Goal: Find specific page/section: Find specific page/section

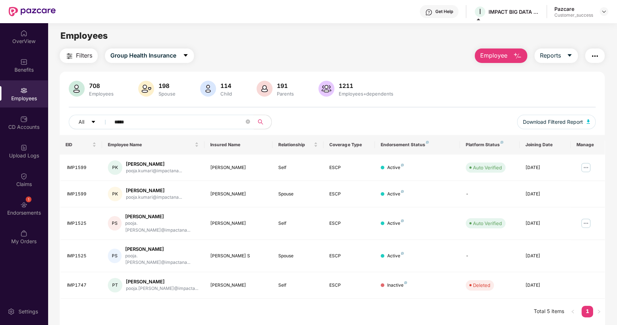
scroll to position [23, 0]
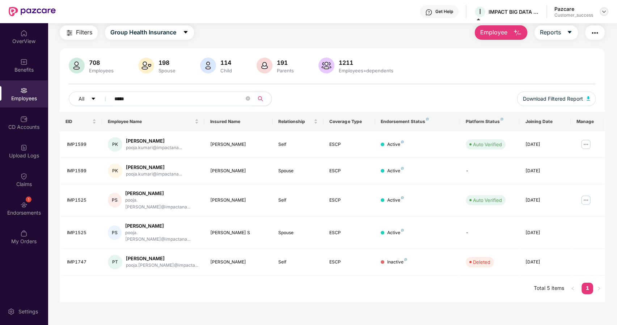
click at [605, 10] on img at bounding box center [604, 12] width 6 height 6
click at [570, 27] on div "Switch to partner view" at bounding box center [570, 29] width 94 height 14
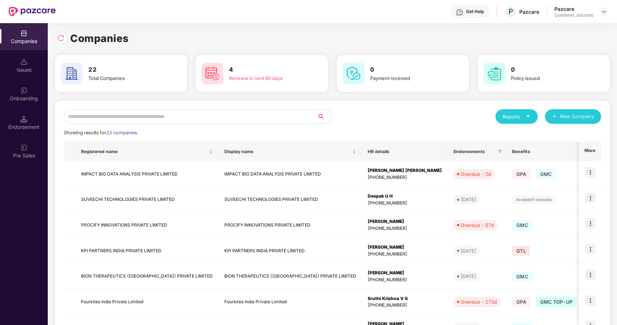
click at [139, 118] on input "text" at bounding box center [191, 116] width 254 height 14
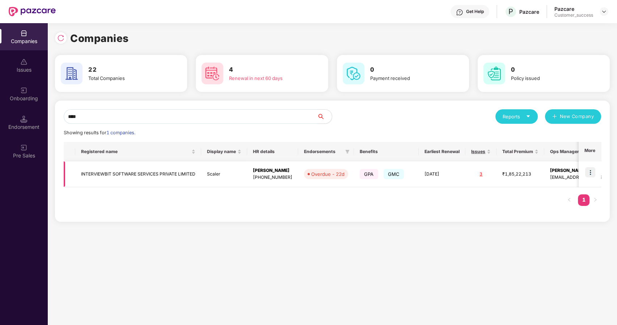
type input "****"
click at [587, 168] on img at bounding box center [590, 172] width 10 height 10
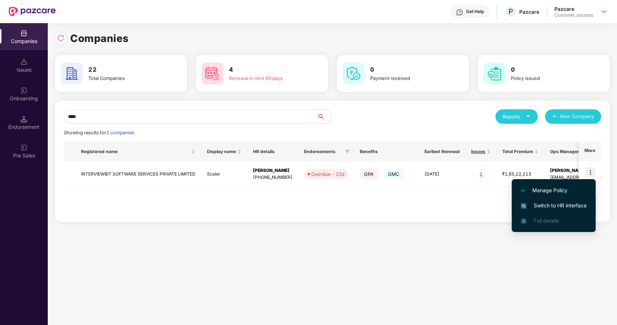
click at [541, 204] on span "Switch to HR interface" at bounding box center [554, 206] width 66 height 8
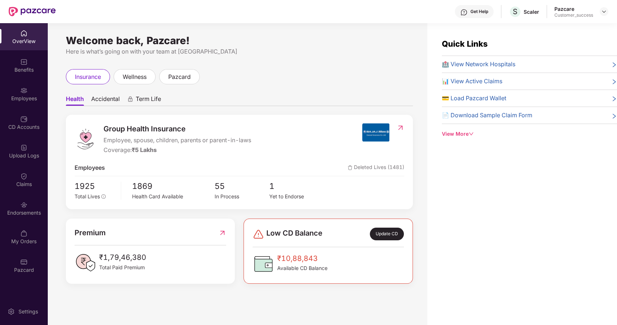
click at [28, 92] on div "Employees" at bounding box center [24, 93] width 48 height 27
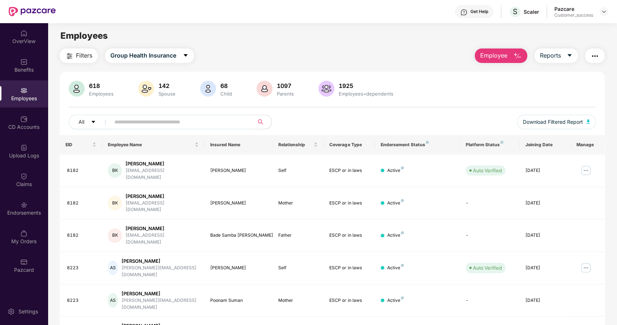
click at [596, 57] on img "button" at bounding box center [594, 56] width 9 height 9
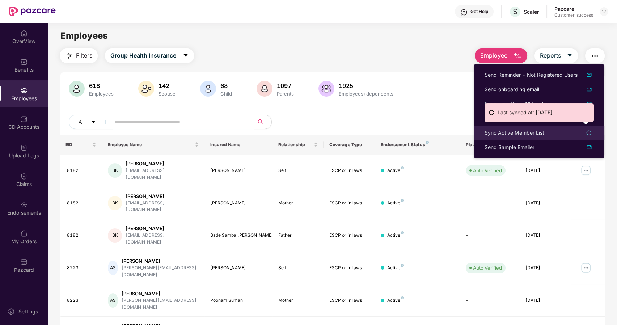
click at [506, 134] on div "Sync Active Member List" at bounding box center [514, 133] width 60 height 8
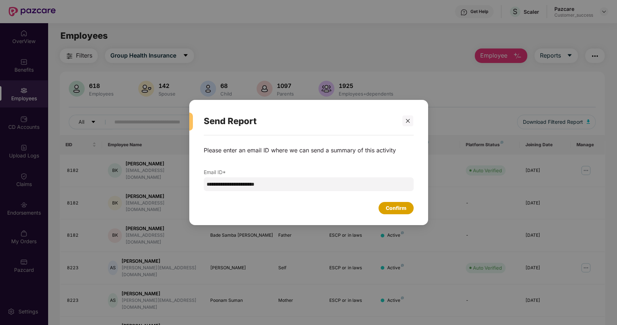
click at [394, 206] on div "Confirm" at bounding box center [396, 208] width 21 height 8
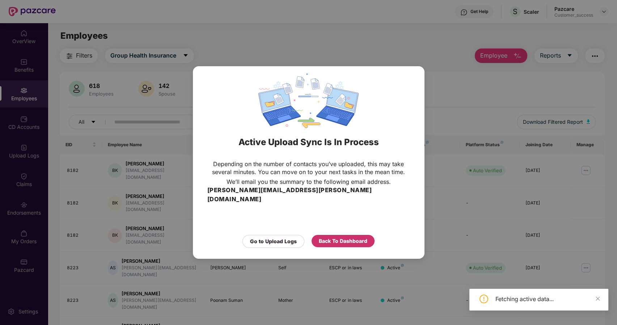
click at [344, 237] on div "Back To Dashboard" at bounding box center [343, 241] width 48 height 8
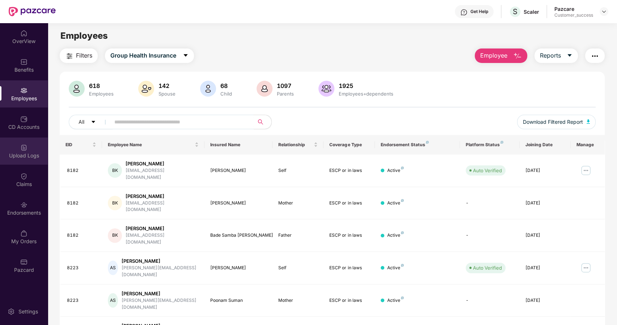
click at [27, 153] on div "Upload Logs" at bounding box center [24, 155] width 48 height 7
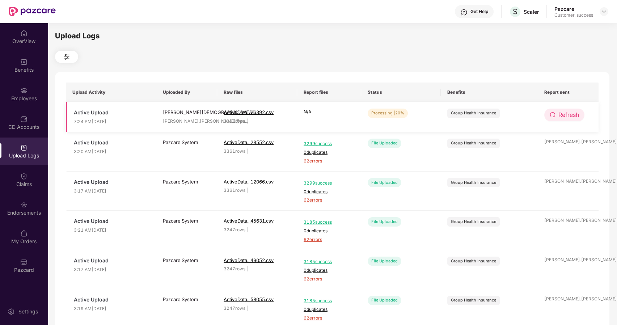
click at [560, 113] on span "Refresh" at bounding box center [568, 114] width 21 height 9
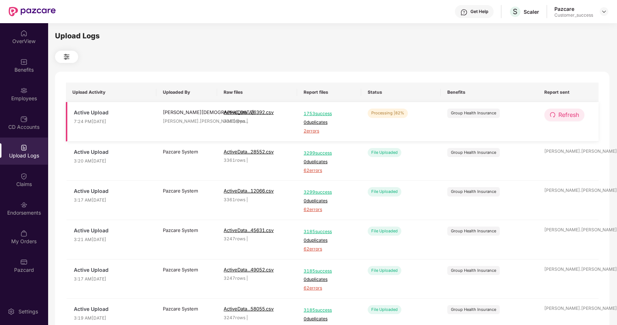
click at [559, 115] on span "Refresh" at bounding box center [568, 114] width 21 height 9
click at [559, 115] on span "Refresh" at bounding box center [569, 114] width 21 height 9
click at [35, 96] on div "Employees" at bounding box center [24, 98] width 48 height 7
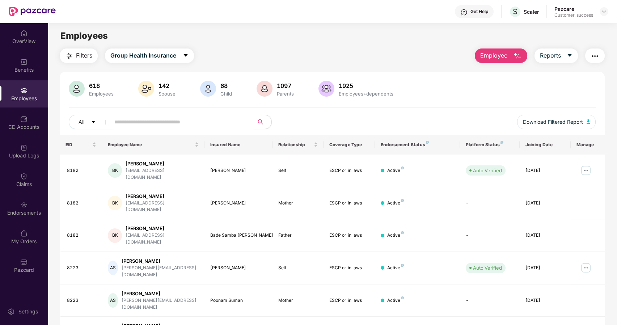
click at [149, 121] on input "text" at bounding box center [179, 122] width 130 height 11
paste input "****"
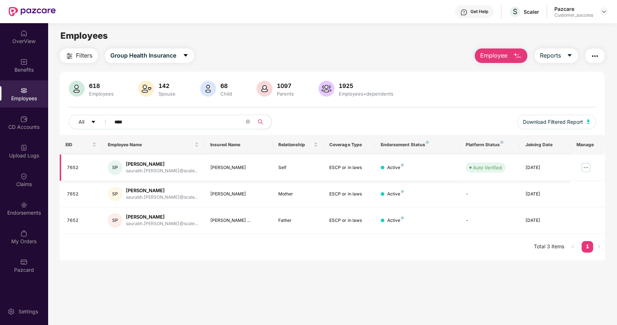
type input "****"
click at [582, 166] on img at bounding box center [586, 168] width 12 height 12
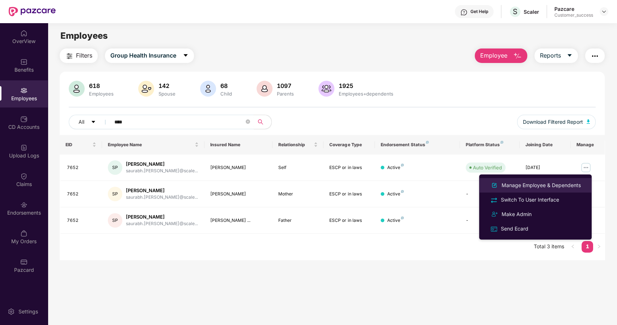
click at [526, 183] on div "Manage Employee & Dependents" at bounding box center [541, 185] width 82 height 8
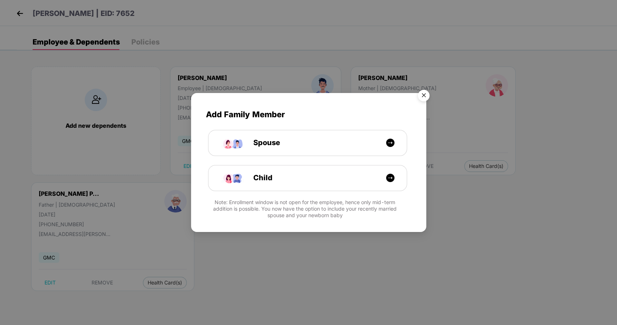
click at [424, 90] on img "Close" at bounding box center [424, 96] width 20 height 20
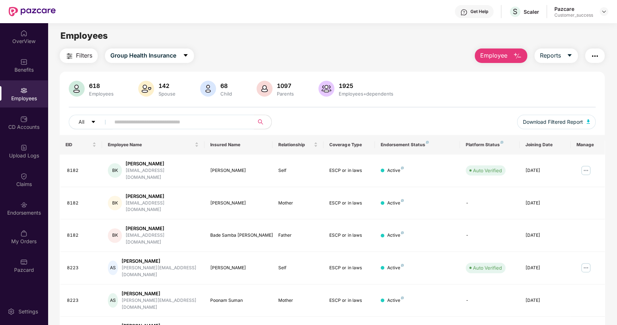
click at [235, 123] on input "text" at bounding box center [179, 122] width 130 height 11
paste input "****"
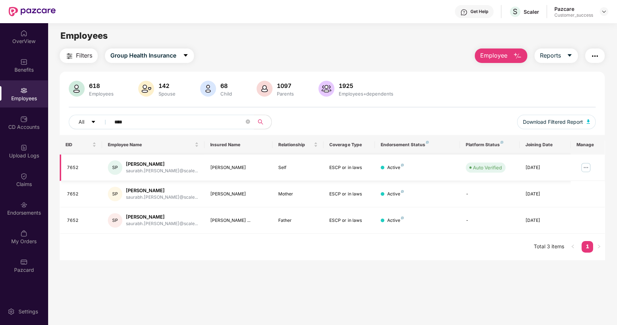
type input "****"
click at [583, 164] on img at bounding box center [586, 168] width 12 height 12
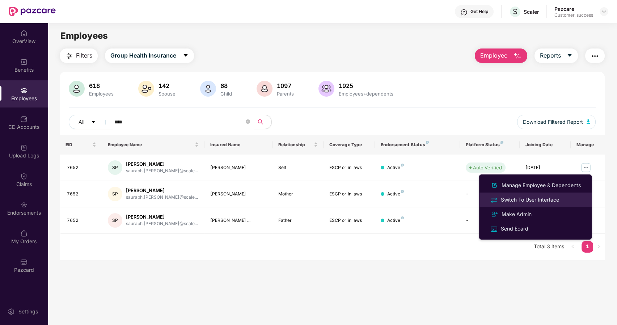
click at [536, 196] on div "Switch To User Interface" at bounding box center [529, 200] width 61 height 8
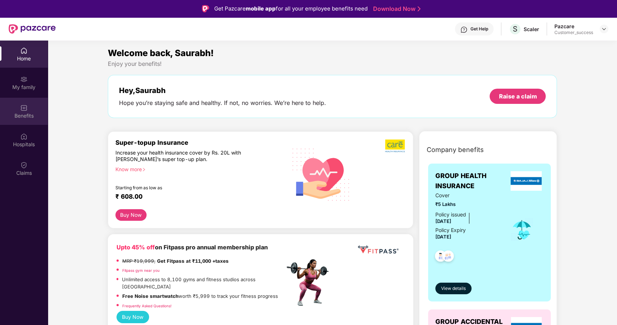
click at [25, 115] on div "Benefits" at bounding box center [24, 115] width 48 height 7
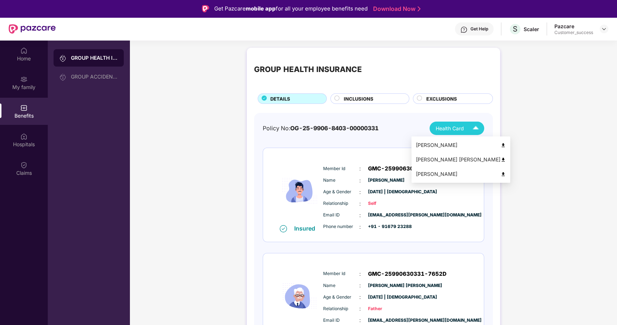
click at [500, 143] on img at bounding box center [502, 145] width 5 height 5
